Goal: Task Accomplishment & Management: Use online tool/utility

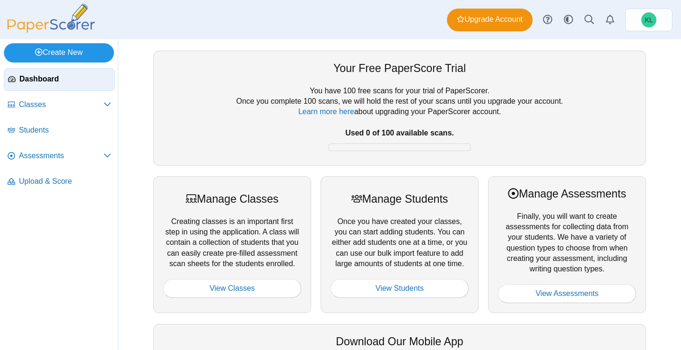
click at [71, 53] on link "Create New" at bounding box center [59, 52] width 110 height 19
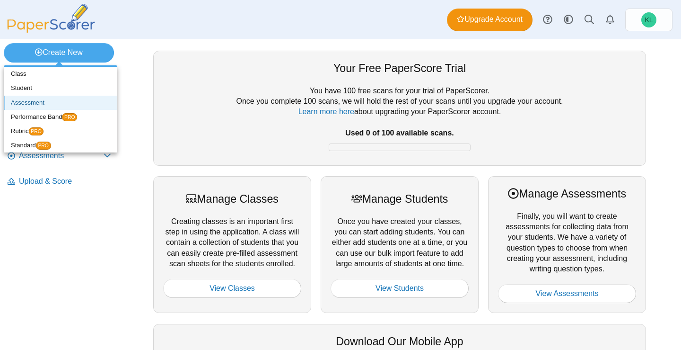
click at [30, 104] on link "Assessment" at bounding box center [61, 103] width 114 height 14
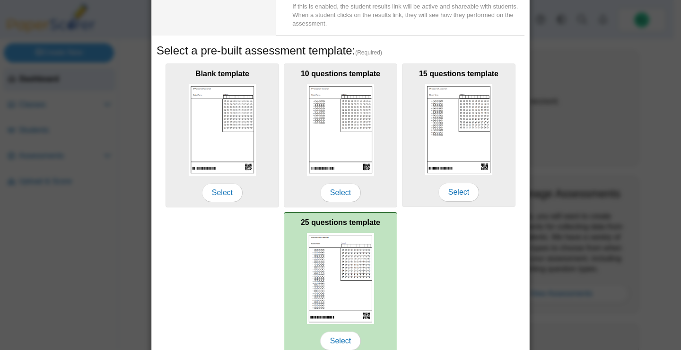
scroll to position [171, 0]
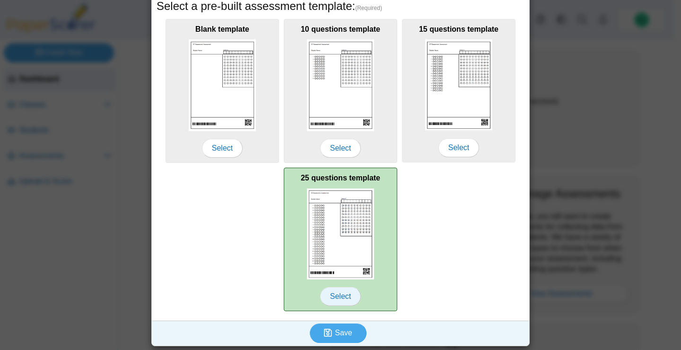
click at [343, 298] on span "Select" at bounding box center [340, 296] width 41 height 19
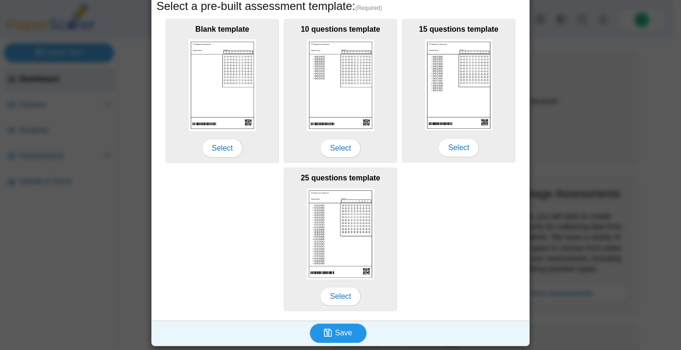
click at [340, 334] on span "Save" at bounding box center [343, 332] width 17 height 8
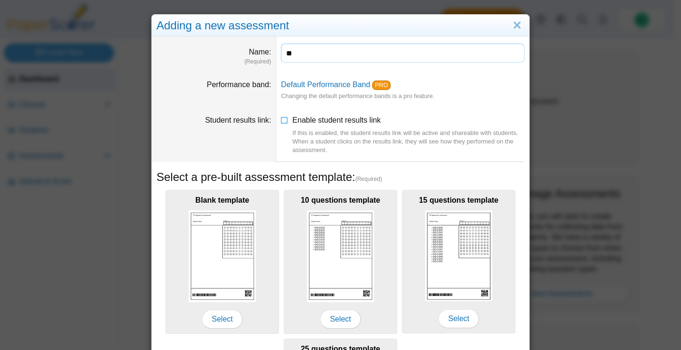
type input "*"
type input "**********"
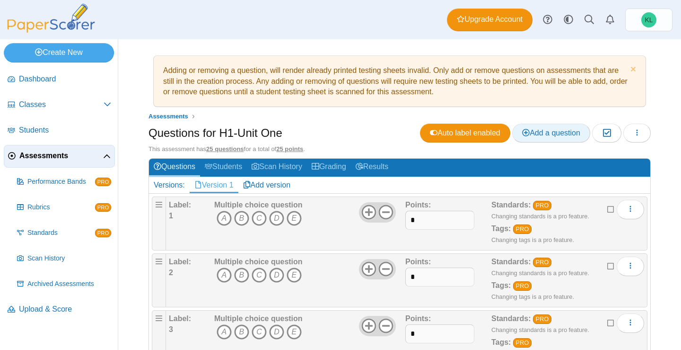
click at [521, 138] on link "Add a question" at bounding box center [551, 132] width 78 height 19
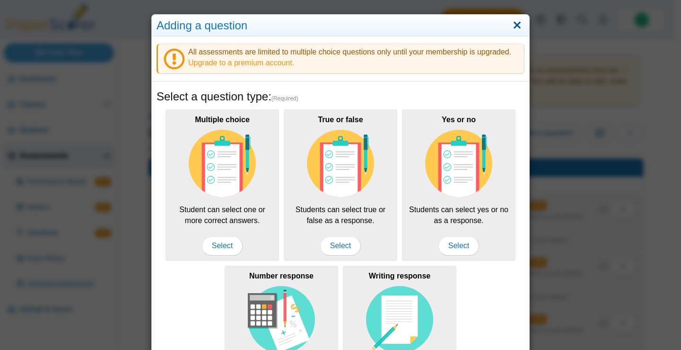
click at [512, 28] on link "Close" at bounding box center [517, 26] width 15 height 16
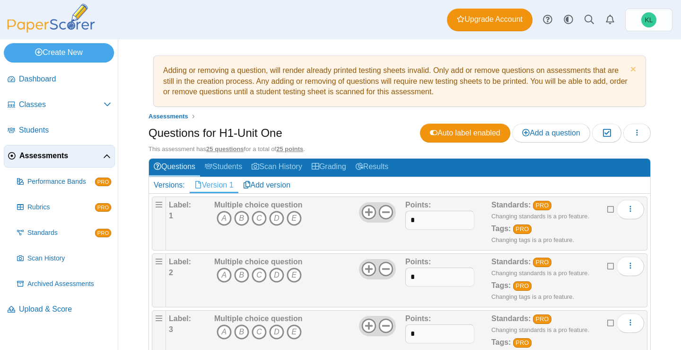
click at [227, 149] on u "25 questions" at bounding box center [224, 148] width 37 height 7
click at [633, 131] on icon "button" at bounding box center [637, 133] width 8 height 8
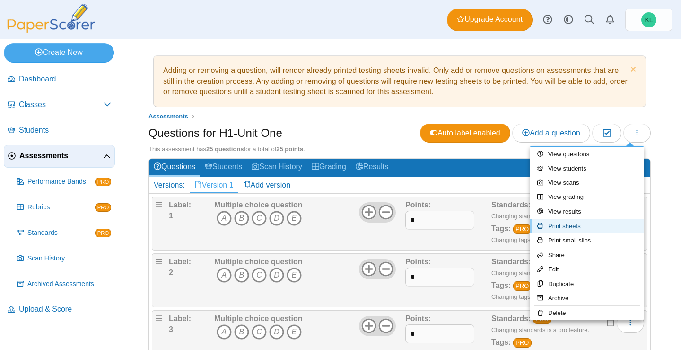
click at [592, 232] on link "Print sheets" at bounding box center [587, 226] width 114 height 14
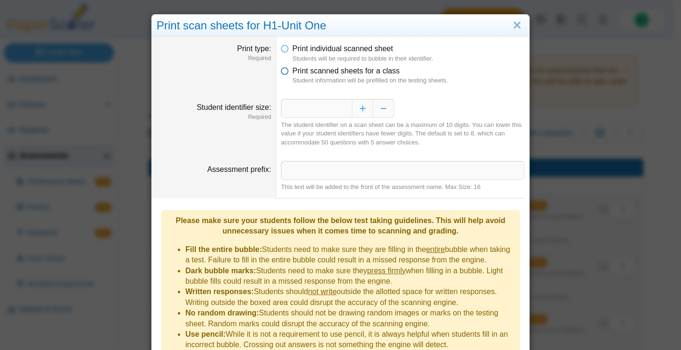
click at [325, 76] on label "Print scanned sheets for a class" at bounding box center [345, 71] width 107 height 10
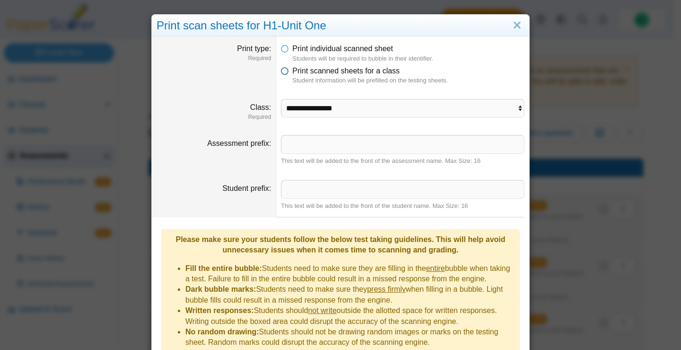
click at [311, 75] on span "Print scanned sheets for a class" at bounding box center [345, 71] width 107 height 8
click at [294, 55] on dfn "Students will be required to bubble in their identifier." at bounding box center [408, 58] width 232 height 9
click at [292, 50] on span "Print individual scanned sheet" at bounding box center [342, 48] width 101 height 8
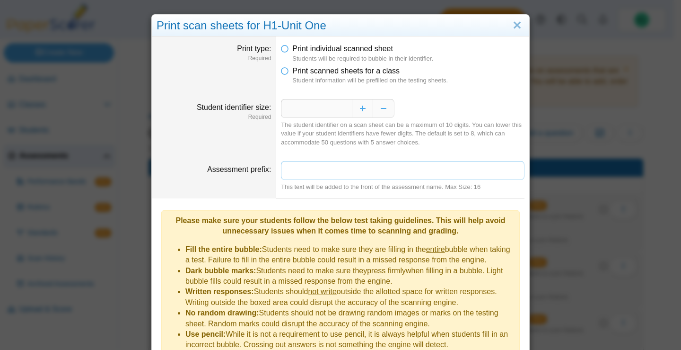
click at [330, 171] on input "Assessment prefix" at bounding box center [403, 170] width 244 height 19
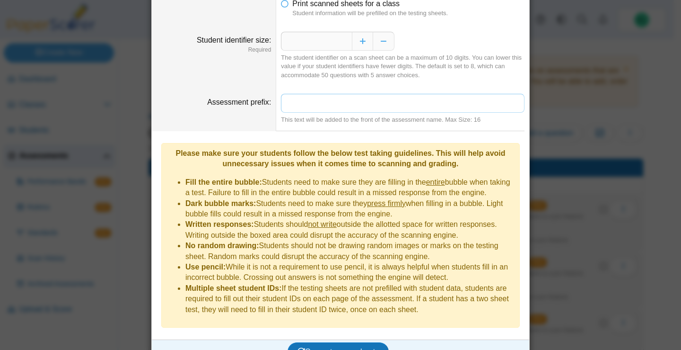
scroll to position [71, 0]
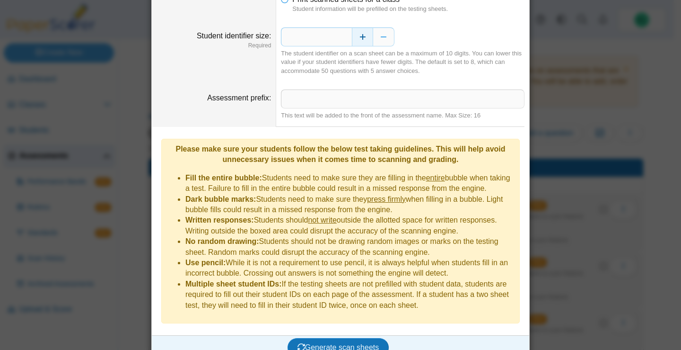
click at [367, 40] on button "Increase" at bounding box center [362, 36] width 21 height 19
type input "**"
click at [367, 40] on button "Increase" at bounding box center [362, 36] width 21 height 19
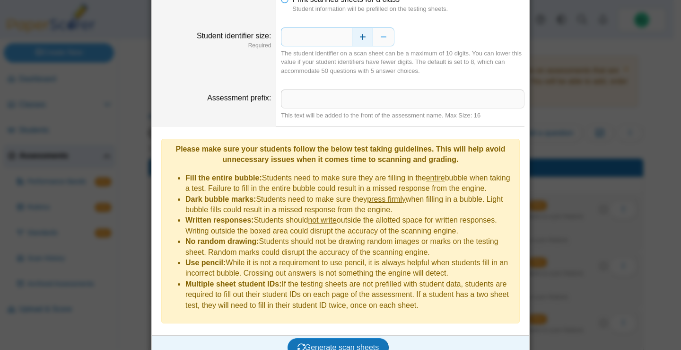
click at [366, 35] on button "Increase" at bounding box center [362, 36] width 21 height 19
click at [350, 343] on span "Generate scan sheets" at bounding box center [339, 347] width 82 height 8
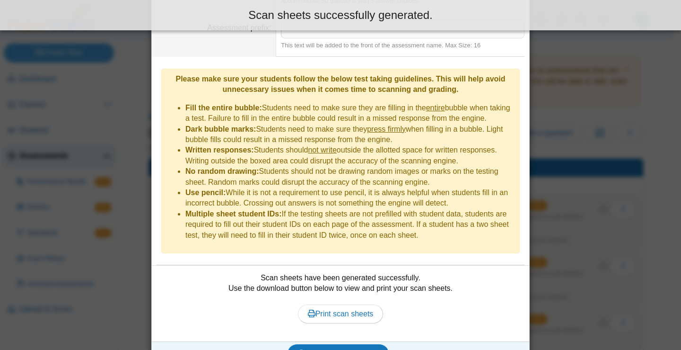
scroll to position [148, 0]
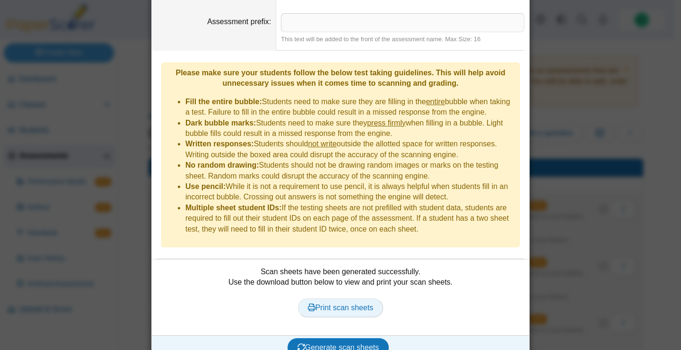
click at [356, 303] on span "Print scan sheets" at bounding box center [341, 307] width 66 height 8
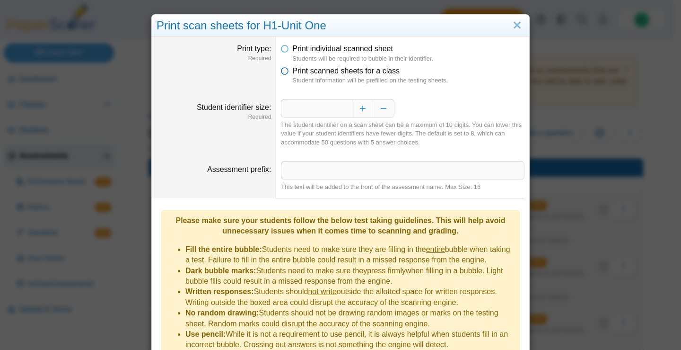
click at [294, 68] on span "Print scanned sheets for a class" at bounding box center [345, 71] width 107 height 8
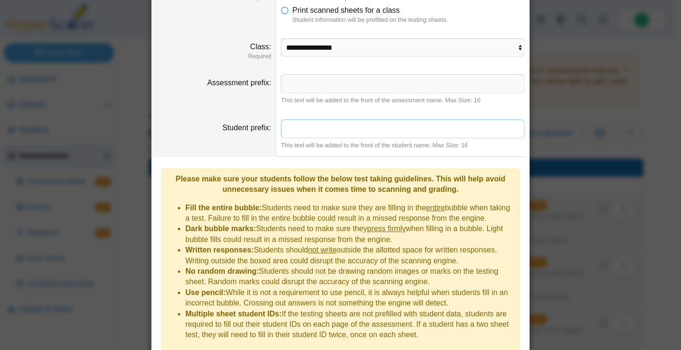
scroll to position [167, 0]
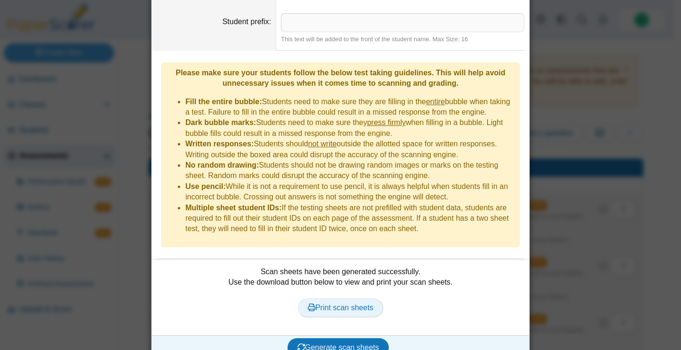
click at [337, 298] on link "Print scan sheets" at bounding box center [341, 307] width 86 height 19
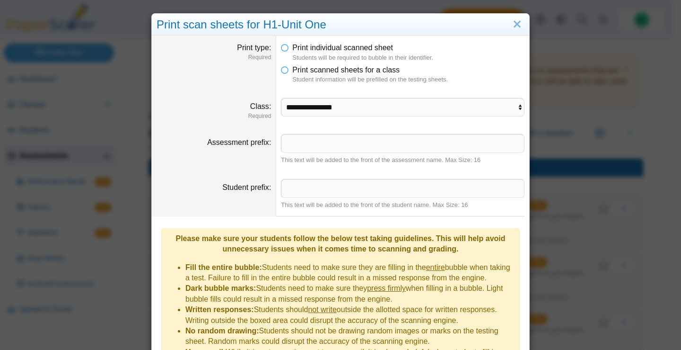
scroll to position [0, 0]
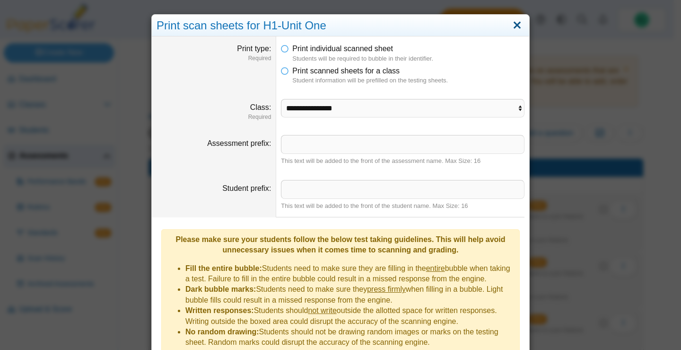
click at [510, 19] on link "Close" at bounding box center [517, 26] width 15 height 16
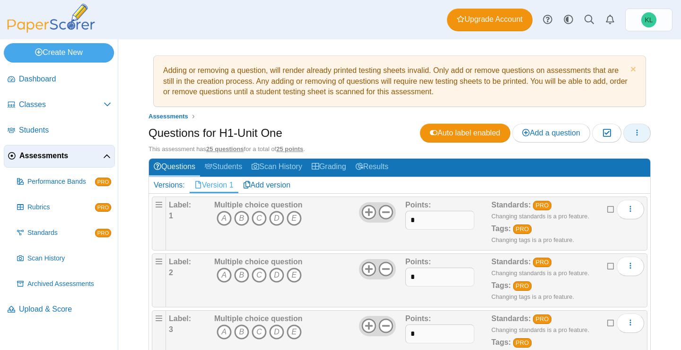
click at [633, 131] on icon "button" at bounding box center [637, 133] width 8 height 8
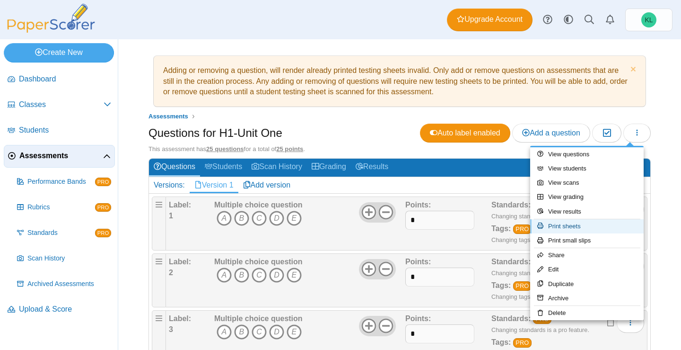
click at [588, 226] on link "Print sheets" at bounding box center [587, 226] width 114 height 14
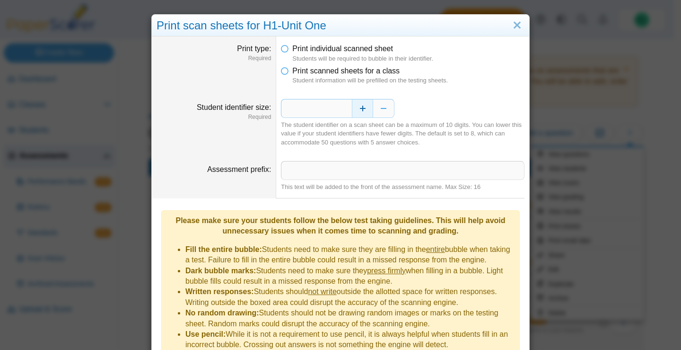
click at [369, 115] on button "Increase" at bounding box center [362, 108] width 21 height 19
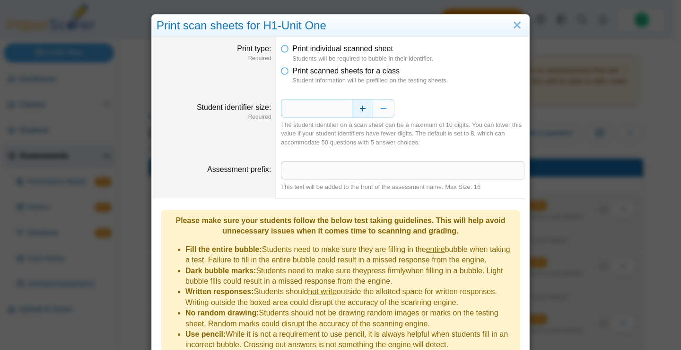
click at [369, 115] on button "Increase" at bounding box center [362, 108] width 21 height 19
type input "**"
click at [369, 115] on button "Increase" at bounding box center [362, 108] width 21 height 19
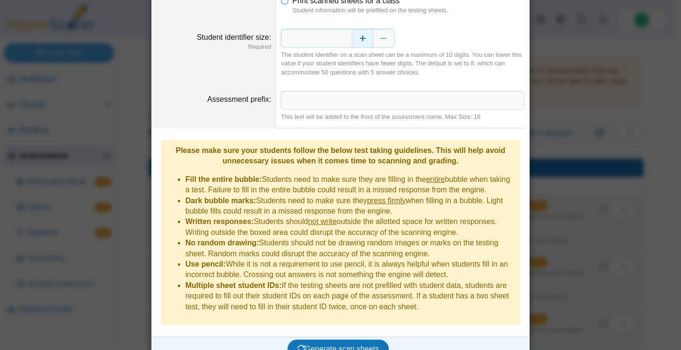
scroll to position [71, 0]
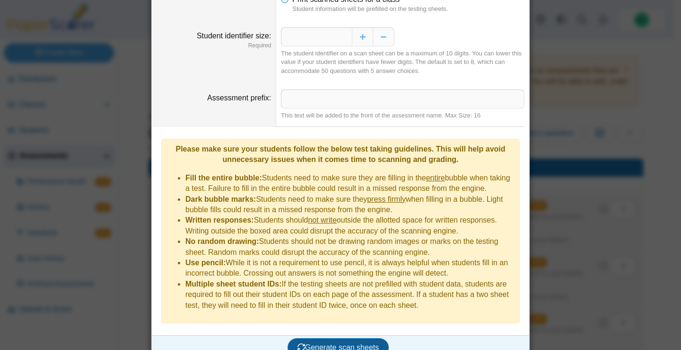
click at [344, 339] on button "Generate scan sheets" at bounding box center [339, 347] width 102 height 19
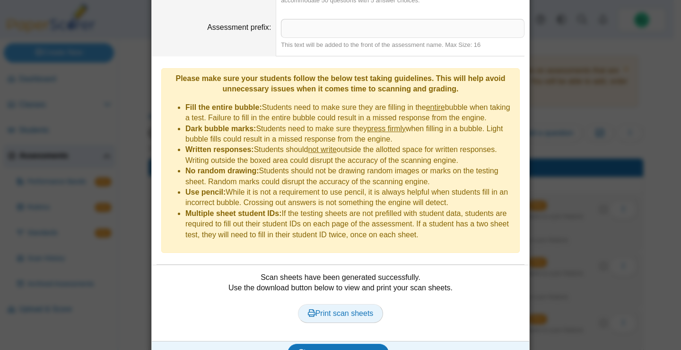
scroll to position [148, 0]
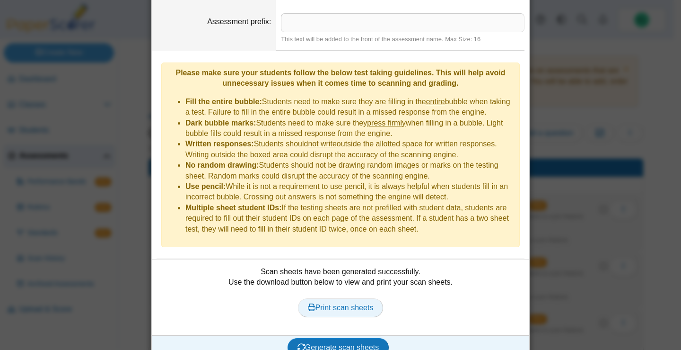
click at [362, 303] on span "Print scan sheets" at bounding box center [341, 307] width 66 height 8
